Goal: Transaction & Acquisition: Download file/media

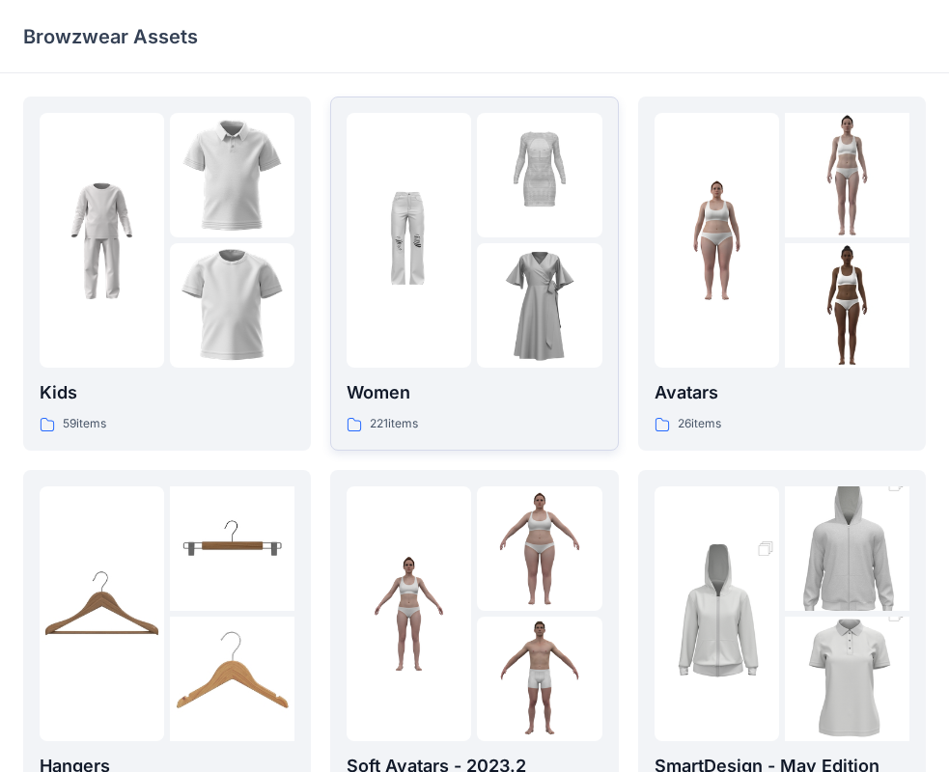
click at [552, 294] on img at bounding box center [539, 305] width 125 height 125
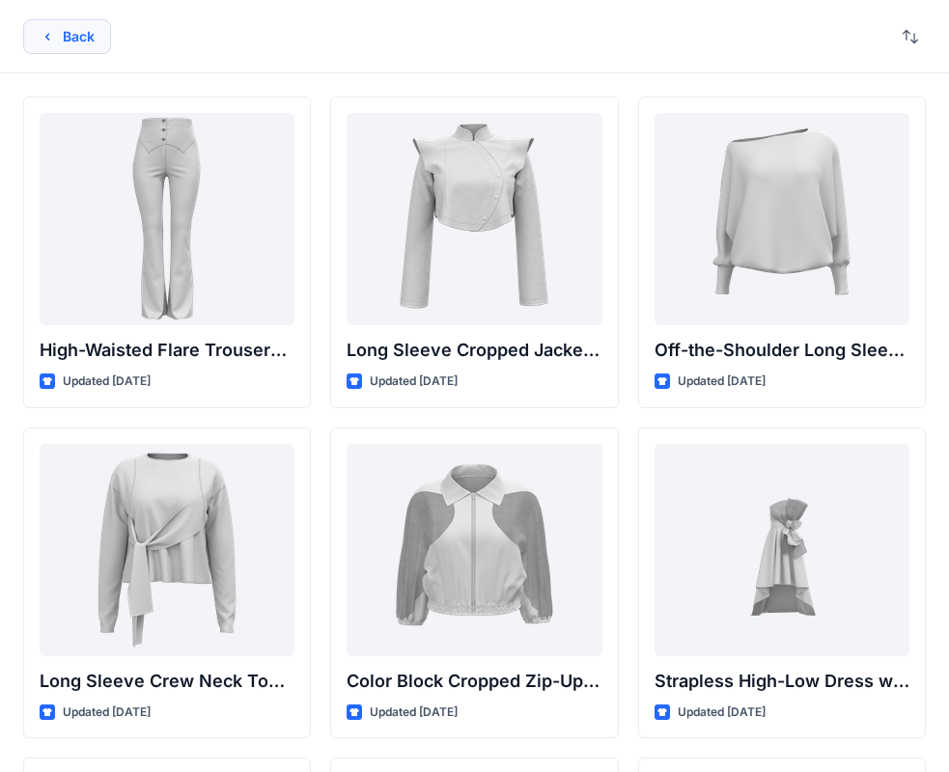
click at [65, 36] on button "Back" at bounding box center [67, 36] width 88 height 35
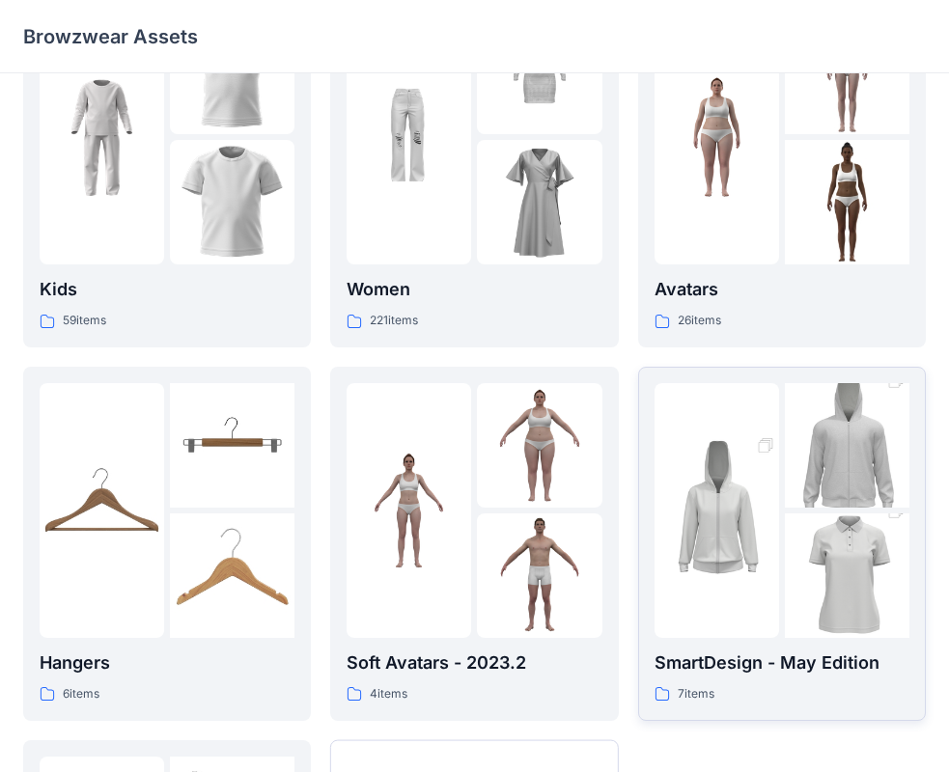
scroll to position [97, 0]
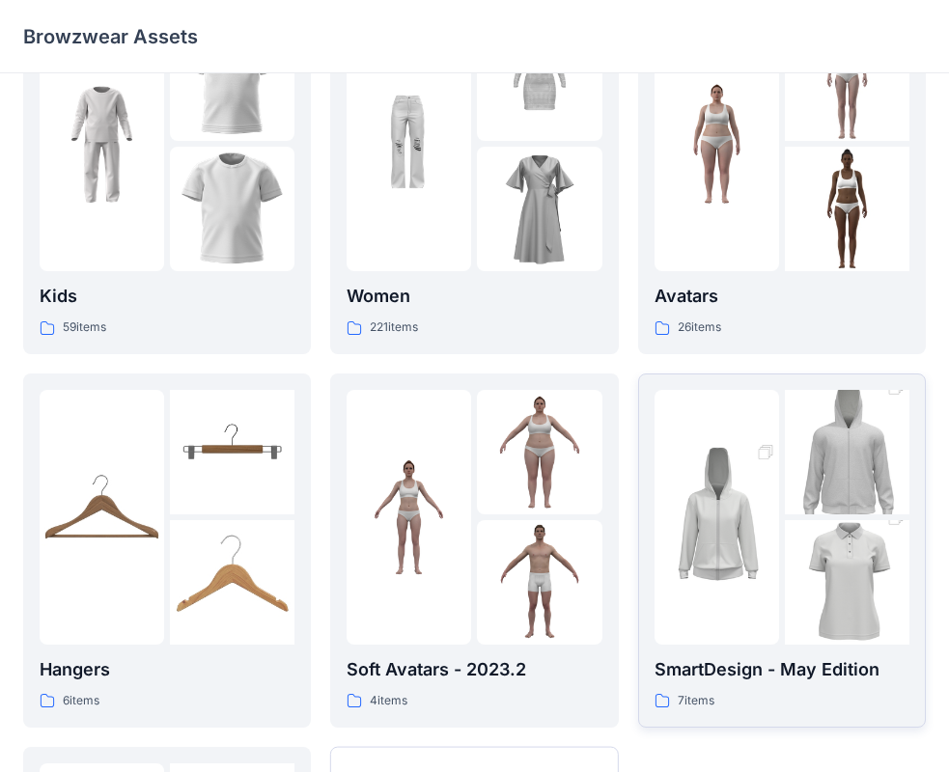
click at [791, 684] on p "SmartDesign - May Edition" at bounding box center [782, 670] width 255 height 27
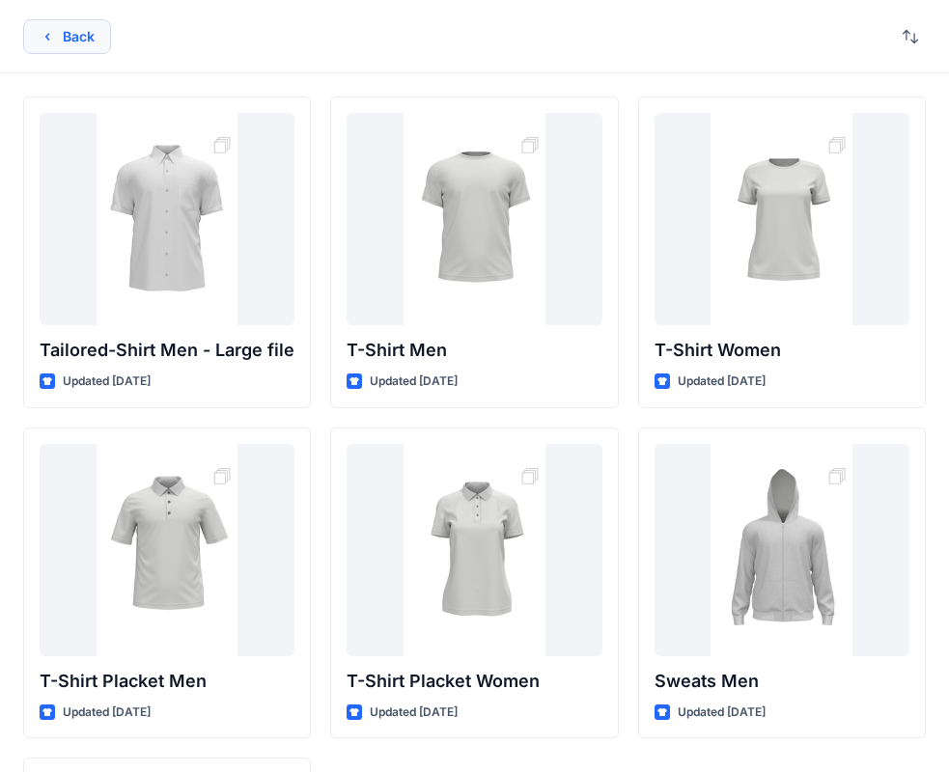
click at [94, 50] on button "Back" at bounding box center [67, 36] width 88 height 35
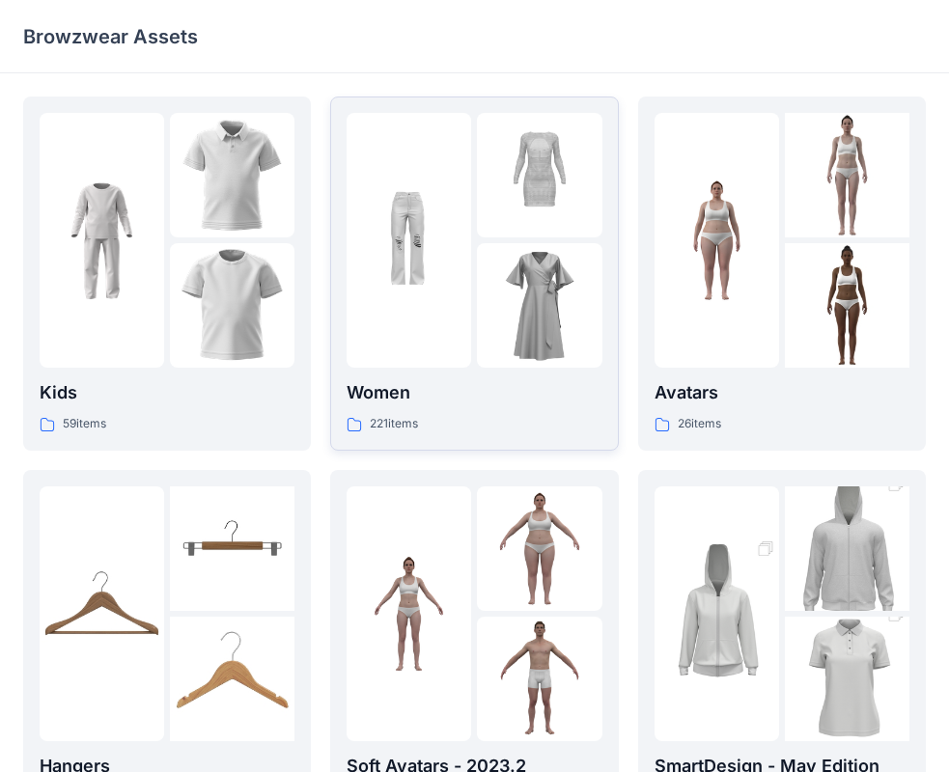
click at [446, 316] on div at bounding box center [409, 240] width 125 height 255
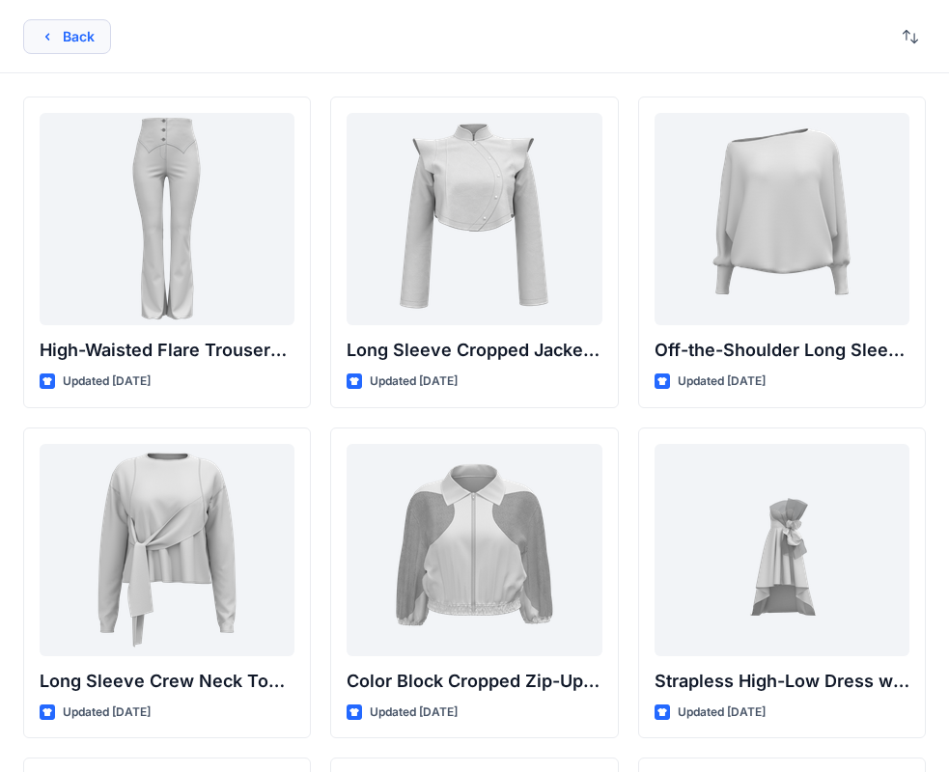
click at [98, 24] on button "Back" at bounding box center [67, 36] width 88 height 35
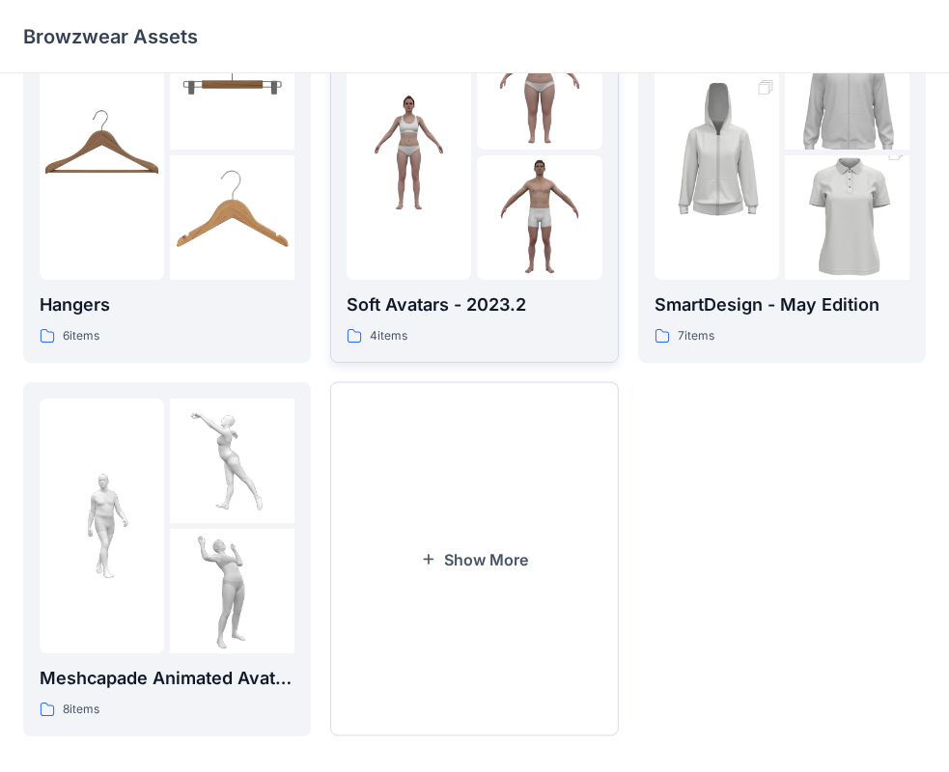
scroll to position [480, 0]
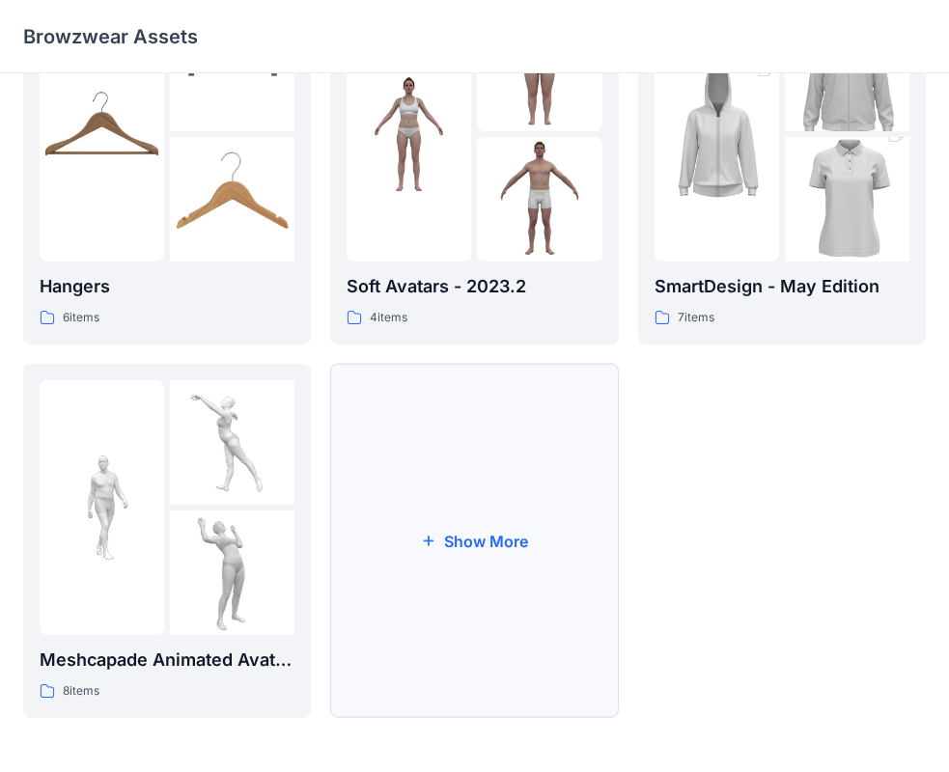
click at [463, 563] on button "Show More" at bounding box center [474, 541] width 288 height 354
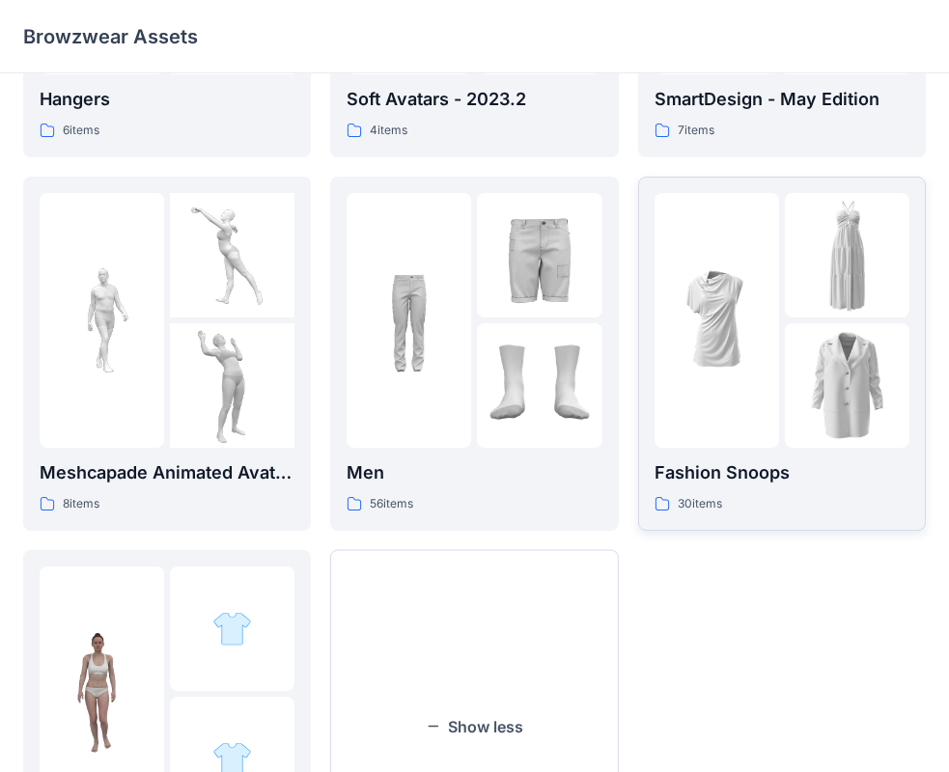
scroll to position [673, 0]
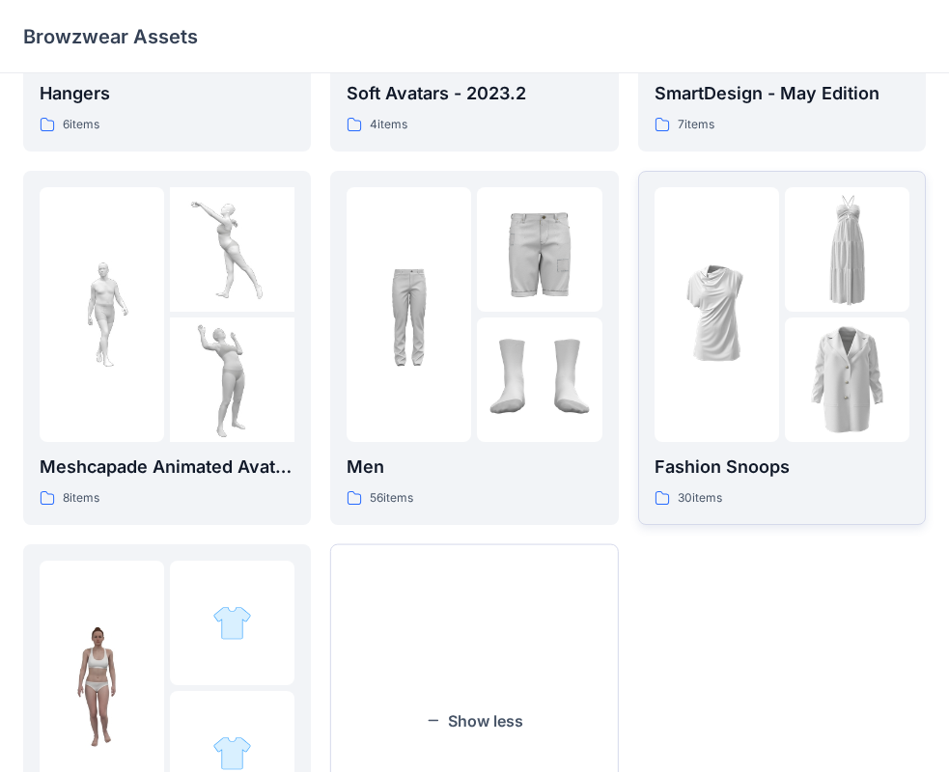
click at [760, 427] on div at bounding box center [717, 314] width 125 height 255
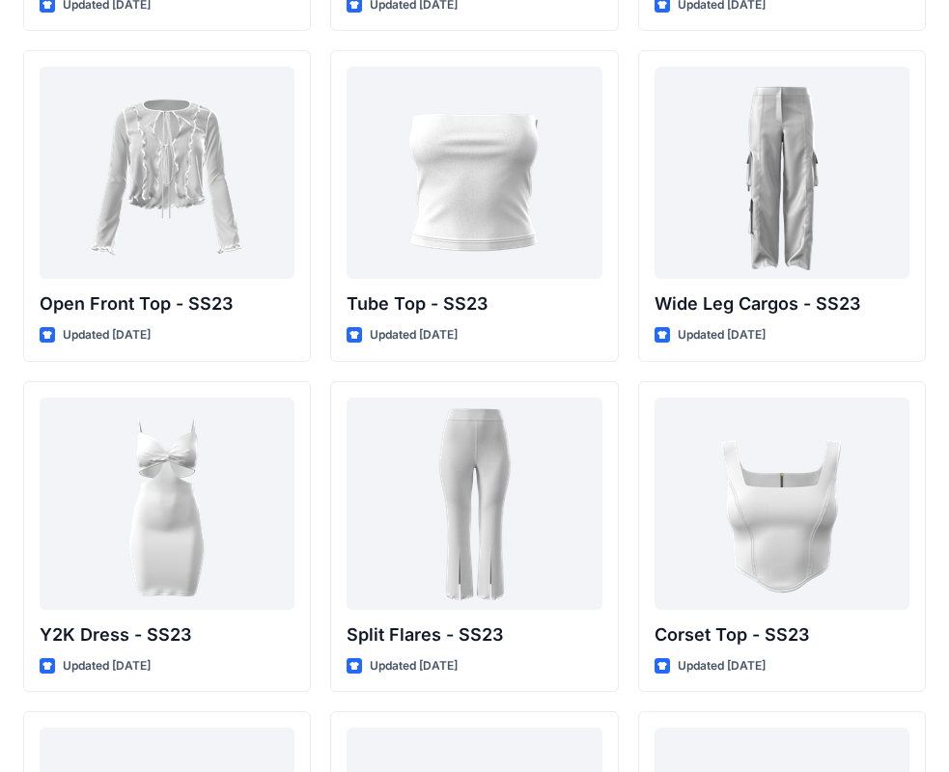
scroll to position [1493, 0]
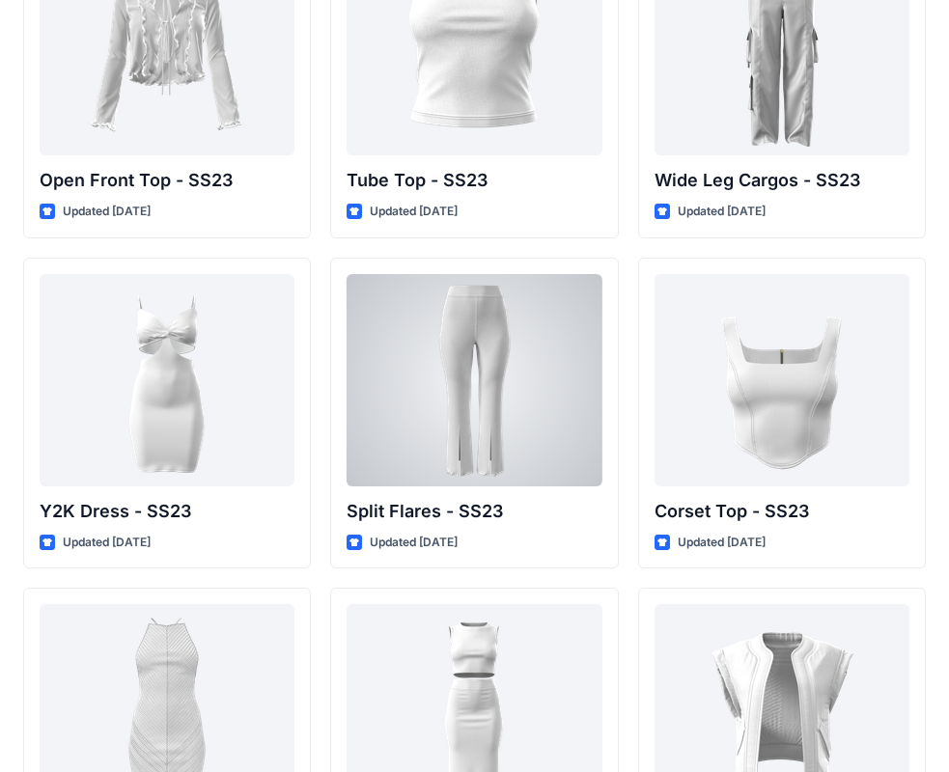
click at [470, 425] on div at bounding box center [474, 380] width 255 height 212
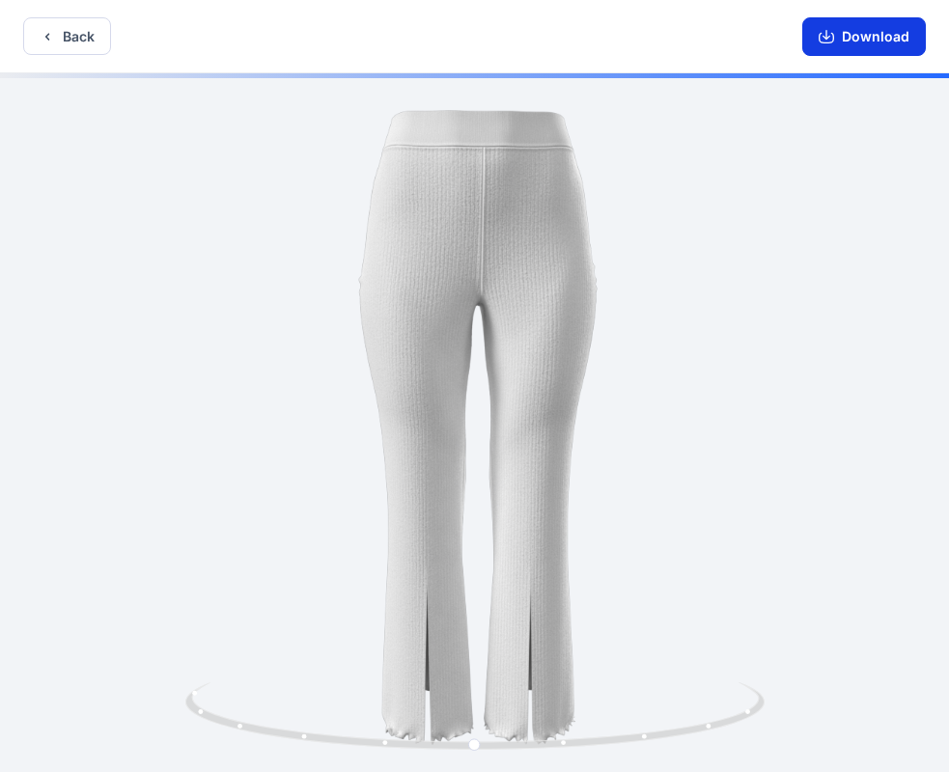
click at [865, 42] on button "Download" at bounding box center [864, 36] width 124 height 39
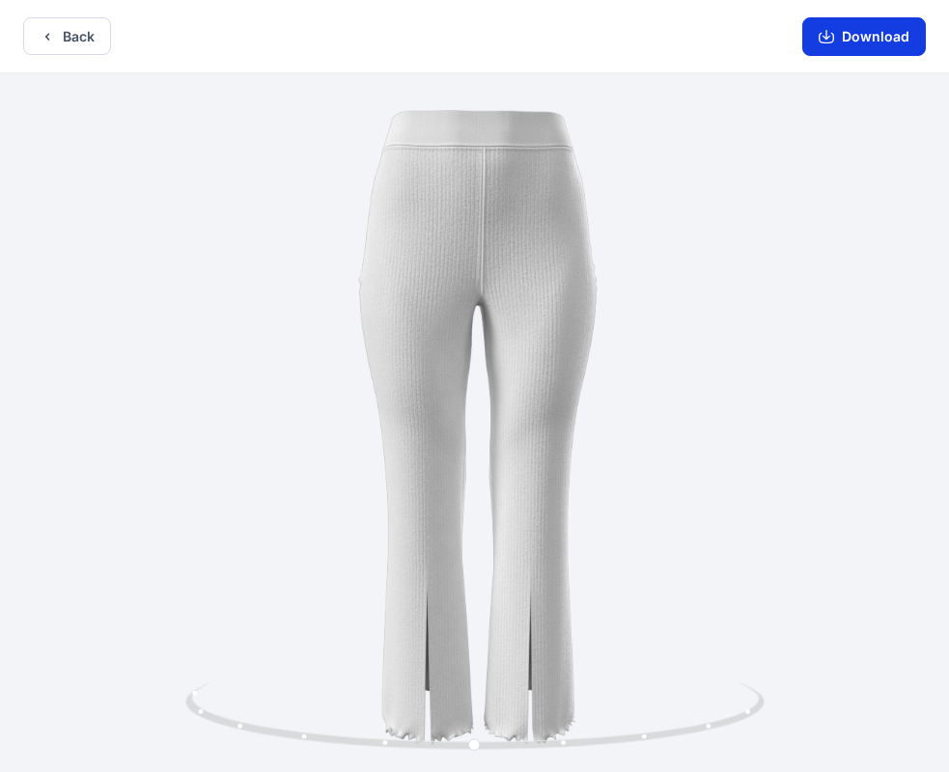
click at [855, 41] on button "Download" at bounding box center [864, 36] width 124 height 39
